Goal: Transaction & Acquisition: Purchase product/service

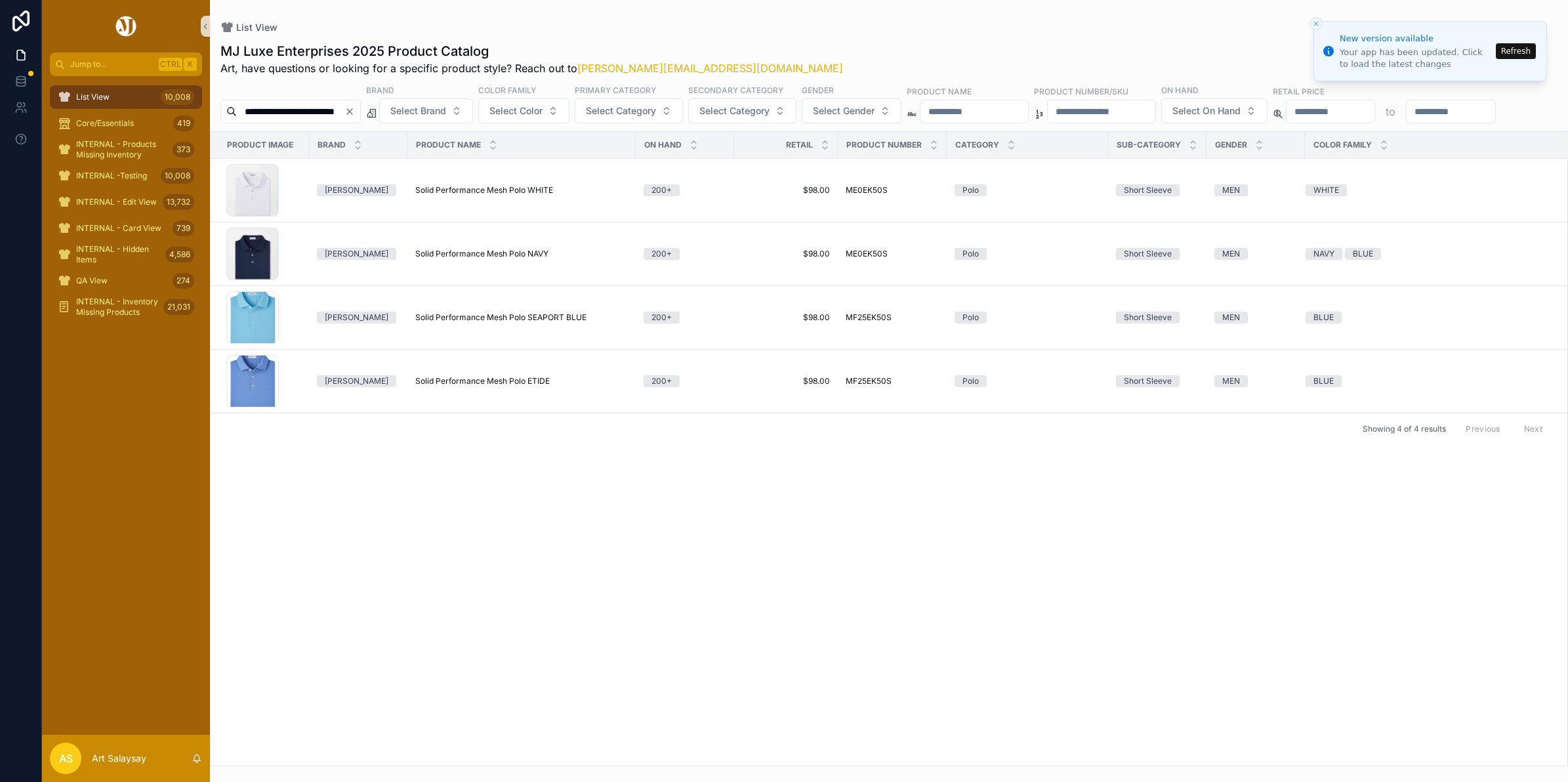
click at [355, 110] on icon "Clear" at bounding box center [350, 111] width 10 height 10
click at [314, 106] on input "scrollable content" at bounding box center [290, 111] width 107 height 18
type input "**********"
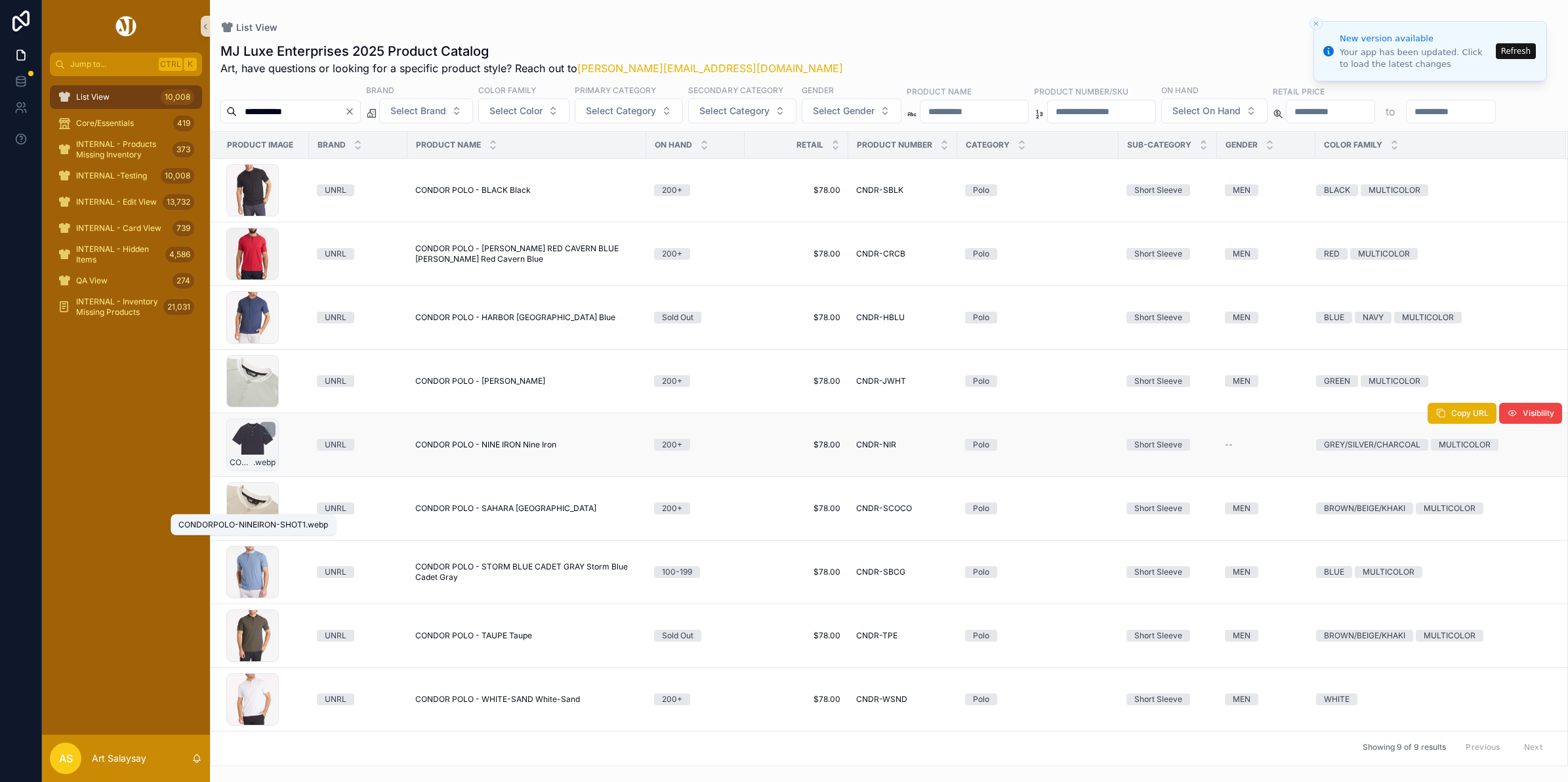
click at [253, 468] on span ".webp" at bounding box center [264, 463] width 23 height 10
